Goal: Navigation & Orientation: Find specific page/section

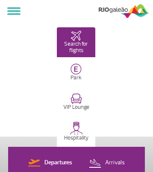
select select
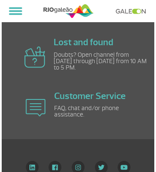
scroll to position [1098, 0]
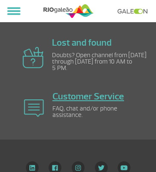
click at [88, 95] on link "Customer Service" at bounding box center [89, 97] width 72 height 12
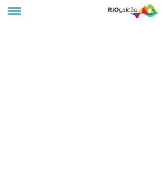
select select
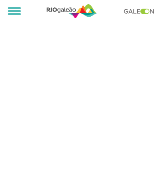
click at [141, 11] on link at bounding box center [140, 12] width 35 height 6
click at [72, 11] on img at bounding box center [72, 11] width 50 height 16
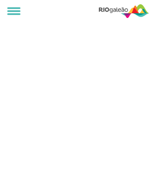
select select
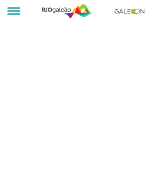
click at [132, 11] on link at bounding box center [131, 12] width 35 height 6
